Goal: Task Accomplishment & Management: Manage account settings

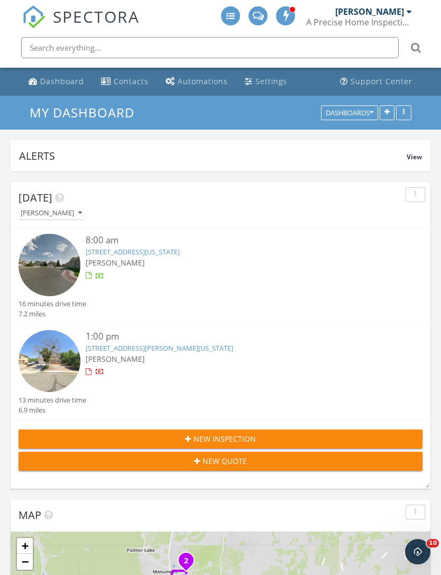
click at [123, 258] on span "[PERSON_NAME]" at bounding box center [115, 263] width 59 height 10
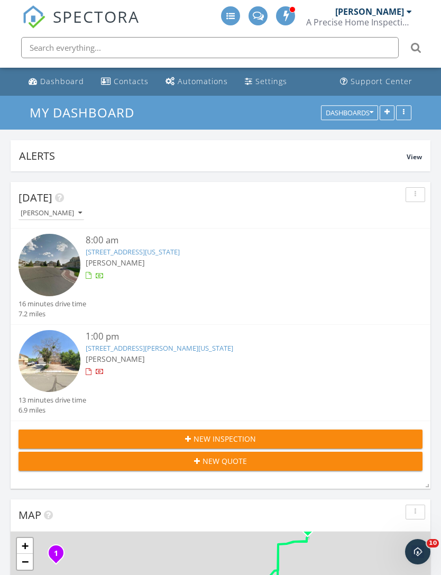
scroll to position [1757, 442]
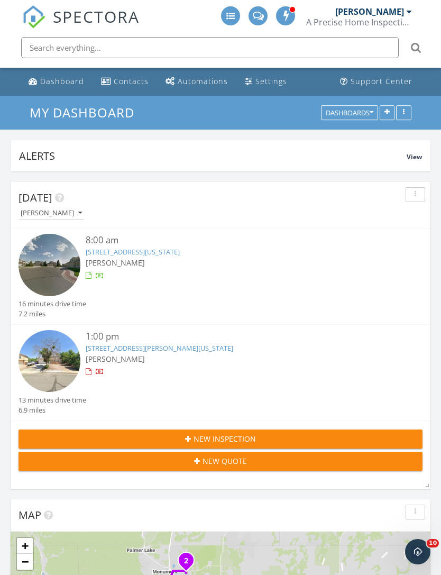
click at [116, 350] on link "[STREET_ADDRESS][PERSON_NAME][US_STATE]" at bounding box center [160, 348] width 148 height 10
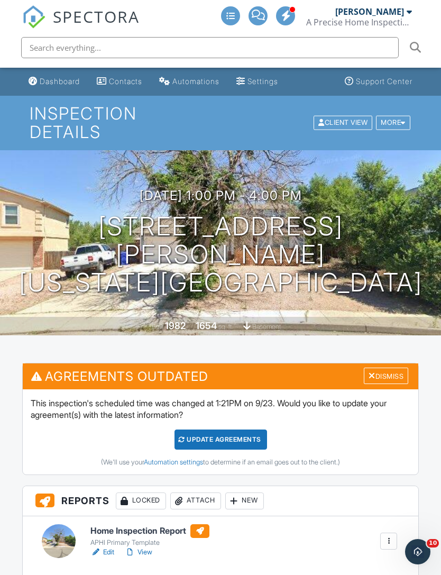
click at [207, 2] on div "SPECTORA Hunter Davidson A Precise Home Inspection Role: Inspector Dashboard Ne…" at bounding box center [220, 17] width 397 height 34
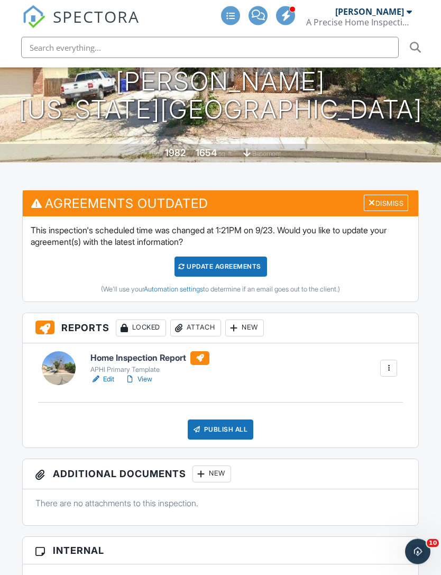
scroll to position [174, 0]
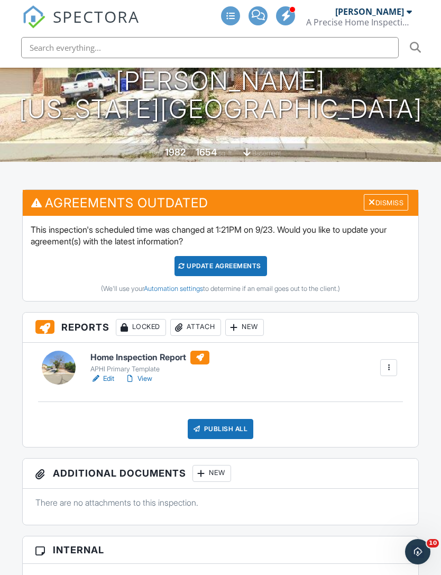
click at [220, 465] on div "New" at bounding box center [212, 473] width 39 height 17
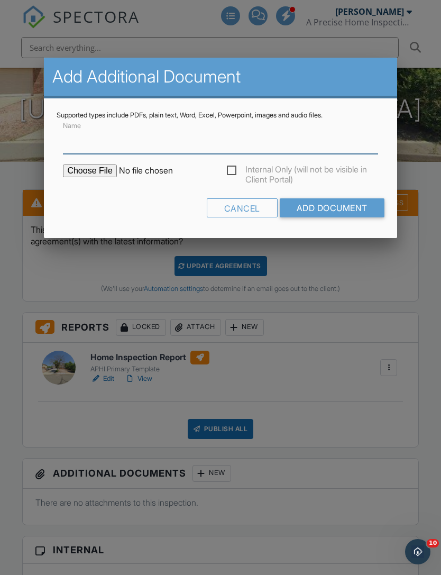
click at [85, 146] on input "Name" at bounding box center [220, 141] width 315 height 26
type input "Building Department Permits"
click at [70, 169] on input "file" at bounding box center [153, 171] width 180 height 13
type input "C:\fakepath\Keith- Pikes Peak Regional Building Department.pdf"
click at [358, 208] on input "Add Document" at bounding box center [332, 207] width 105 height 19
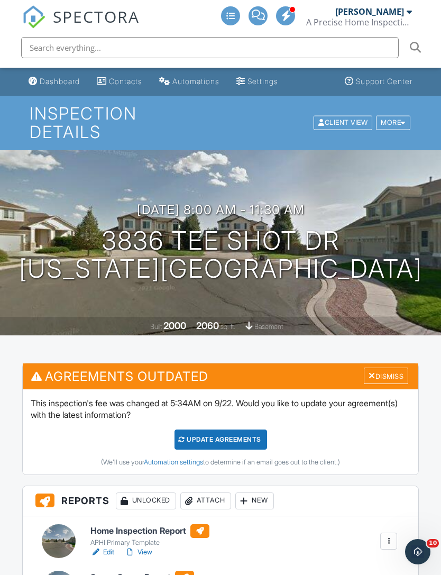
scroll to position [278, 0]
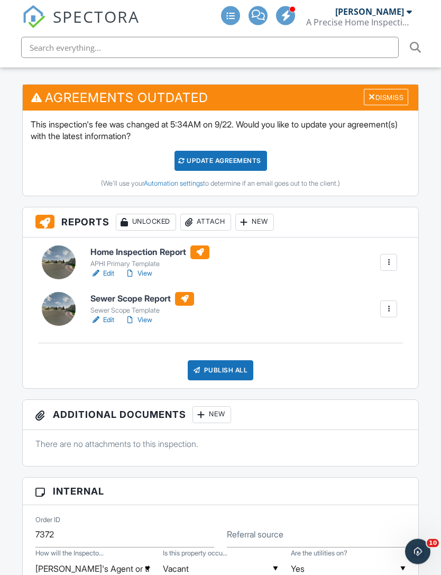
click at [205, 410] on div at bounding box center [201, 415] width 11 height 11
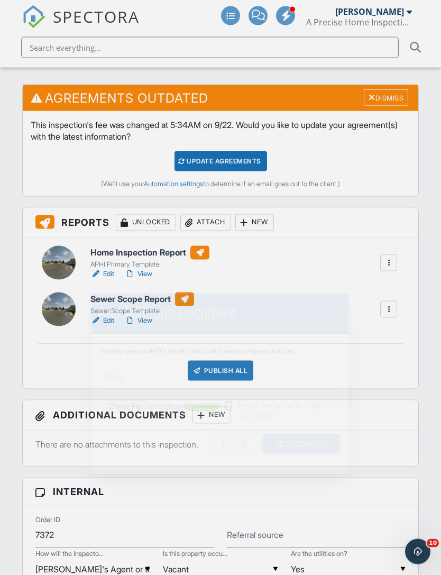
scroll to position [279, 0]
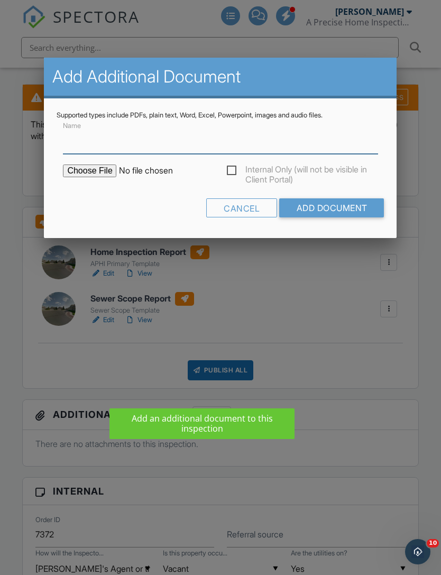
click at [85, 143] on input "Name" at bounding box center [220, 141] width 315 height 26
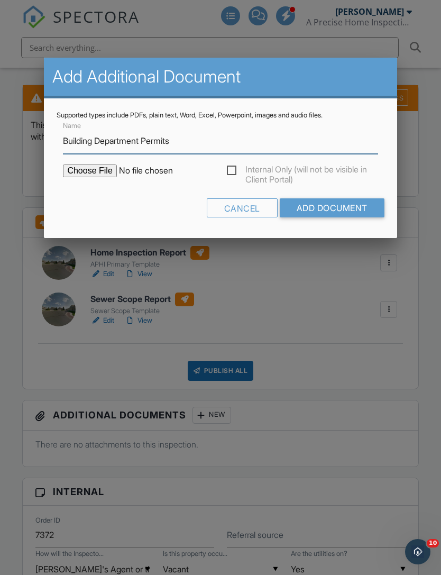
type input "Building Department Permits"
click at [85, 177] on input "file" at bounding box center [153, 171] width 180 height 13
type input "C:\fakepath\Tee shot - Pikes Peak Regional Building Department.pdf"
click at [364, 217] on input "Add Document" at bounding box center [332, 207] width 105 height 19
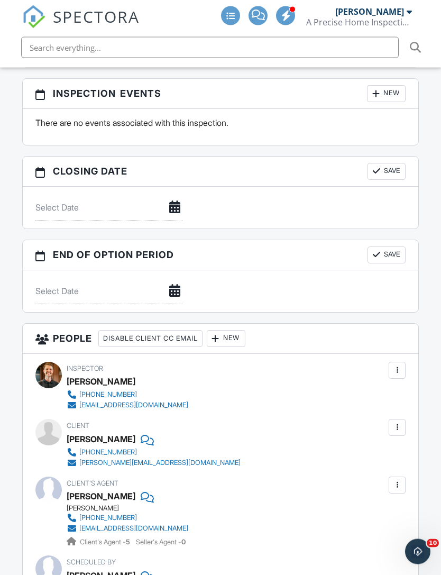
scroll to position [1212, 0]
